Goal: Information Seeking & Learning: Learn about a topic

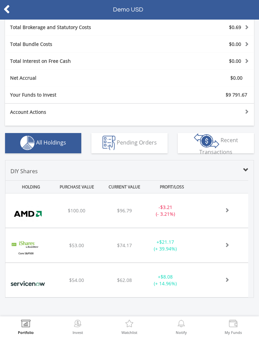
scroll to position [161, 0]
click at [166, 281] on div "+ $8.08 (+ 14.96%)" at bounding box center [165, 279] width 42 height 13
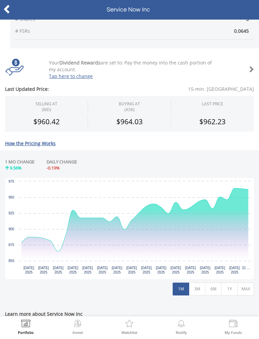
scroll to position [148, 0]
click at [199, 289] on button "3M" at bounding box center [197, 288] width 17 height 13
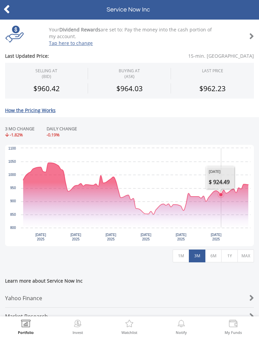
scroll to position [181, 0]
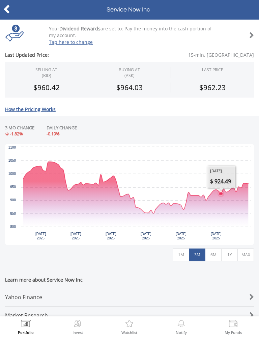
click at [213, 254] on button "6M" at bounding box center [213, 254] width 17 height 13
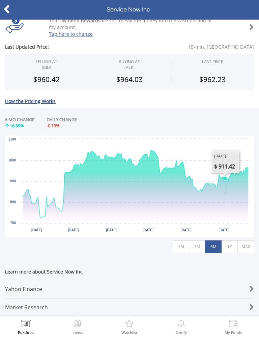
click at [231, 242] on button "1Y" at bounding box center [229, 246] width 17 height 13
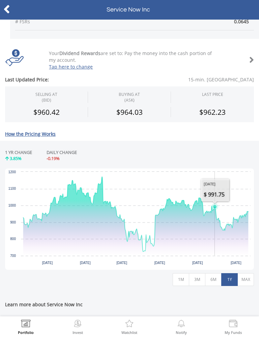
scroll to position [156, 0]
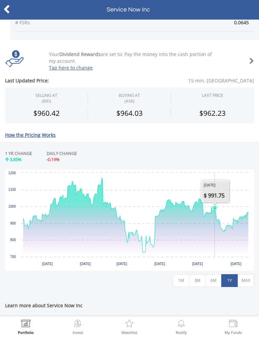
click at [178, 284] on button "1M" at bounding box center [181, 280] width 17 height 13
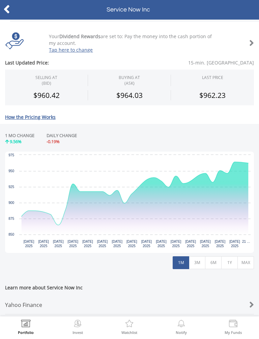
scroll to position [173, 0]
click at [196, 264] on button "3M" at bounding box center [197, 262] width 17 height 13
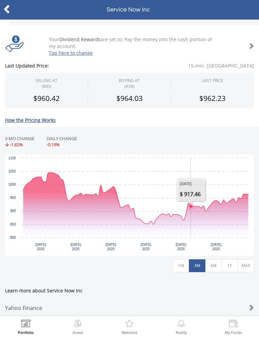
scroll to position [176, 0]
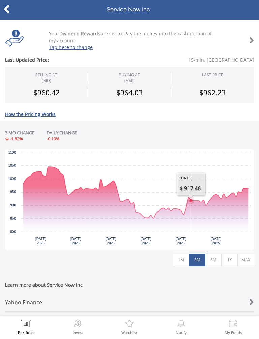
click at [213, 261] on button "6M" at bounding box center [213, 259] width 17 height 13
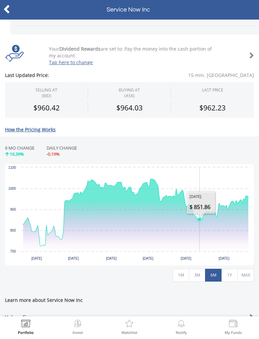
scroll to position [181, 0]
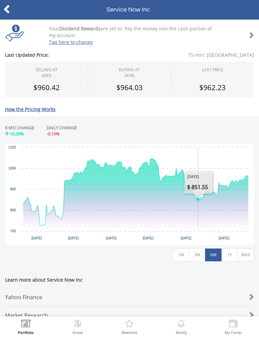
click at [229, 256] on button "1Y" at bounding box center [229, 254] width 17 height 13
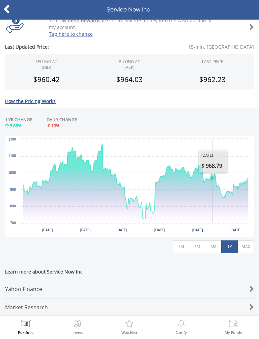
scroll to position [194, 0]
click at [224, 262] on div "Learn more about Service Now Inc Yahoo Finance Market Research" at bounding box center [129, 288] width 259 height 55
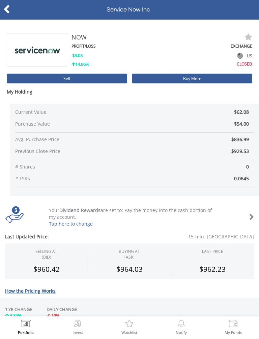
scroll to position [0, 0]
click at [4, 12] on icon at bounding box center [6, 9] width 7 height 13
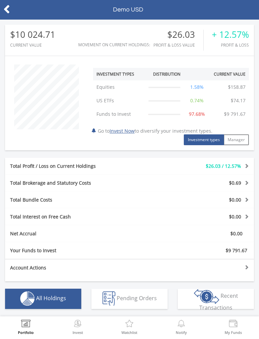
scroll to position [65, 83]
click at [9, 9] on icon at bounding box center [6, 9] width 7 height 13
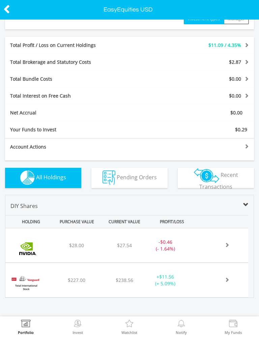
scroll to position [126, 0]
click at [35, 245] on img at bounding box center [28, 248] width 38 height 24
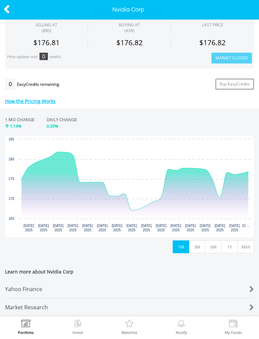
scroll to position [230, 0]
click at [198, 243] on button "3M" at bounding box center [197, 246] width 17 height 13
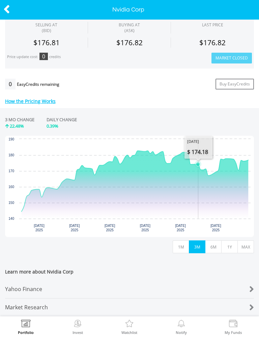
scroll to position [247, 0]
click at [212, 242] on button "6M" at bounding box center [213, 246] width 17 height 13
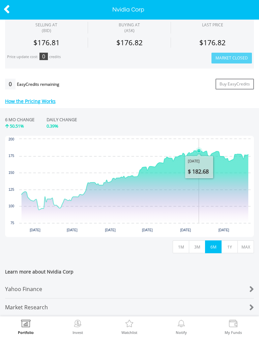
click at [228, 242] on button "1Y" at bounding box center [229, 246] width 17 height 13
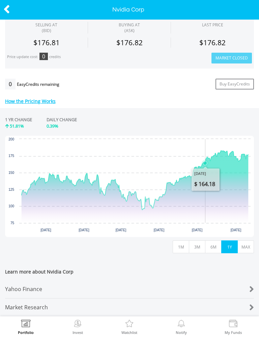
scroll to position [230, 0]
click at [243, 243] on button "MAX" at bounding box center [245, 246] width 17 height 13
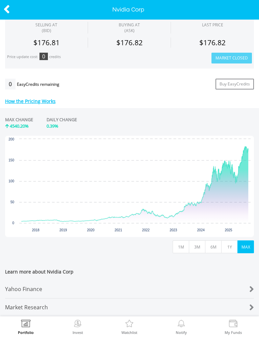
click at [213, 243] on button "6M" at bounding box center [213, 246] width 17 height 13
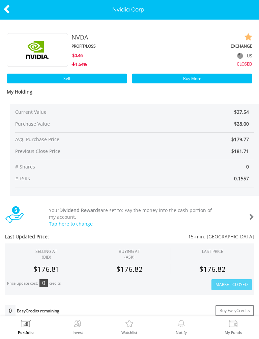
scroll to position [0, 0]
click at [9, 3] on icon at bounding box center [6, 9] width 7 height 13
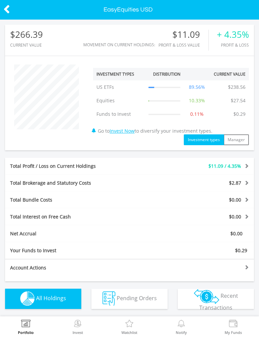
scroll to position [65, 83]
click at [9, 13] on icon at bounding box center [6, 9] width 7 height 13
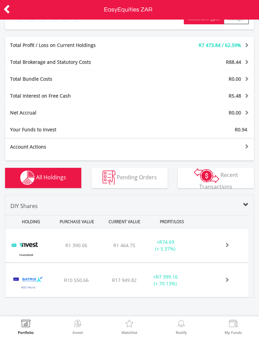
scroll to position [113, 0]
click at [8, 11] on icon at bounding box center [6, 9] width 7 height 13
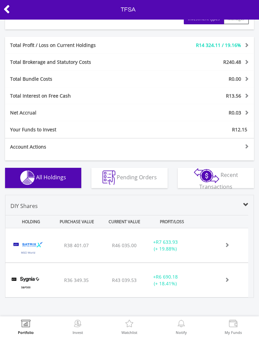
scroll to position [140, 0]
